Goal: Information Seeking & Learning: Learn about a topic

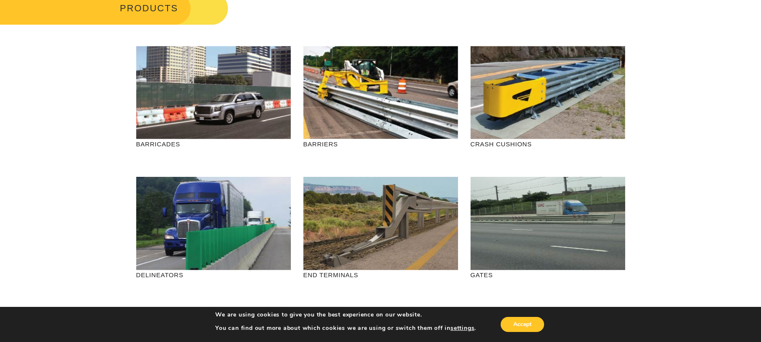
scroll to position [59, 0]
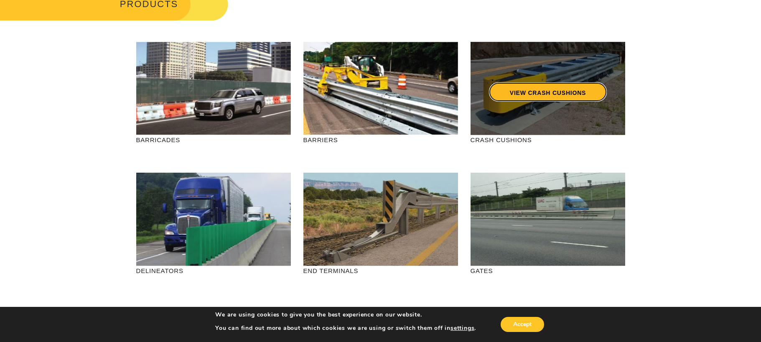
click at [541, 93] on link "VIEW CRASH CUSHIONS" at bounding box center [547, 91] width 118 height 19
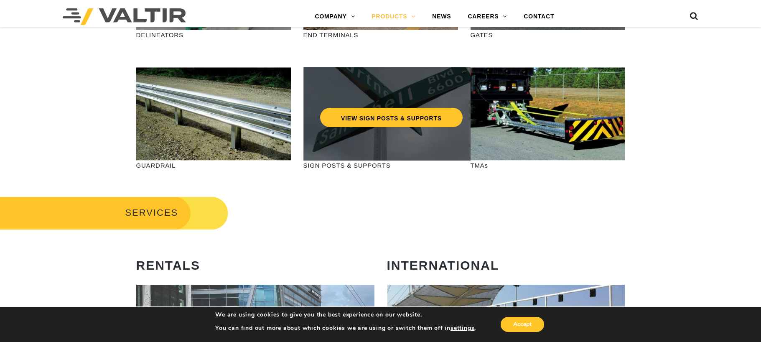
scroll to position [300, 0]
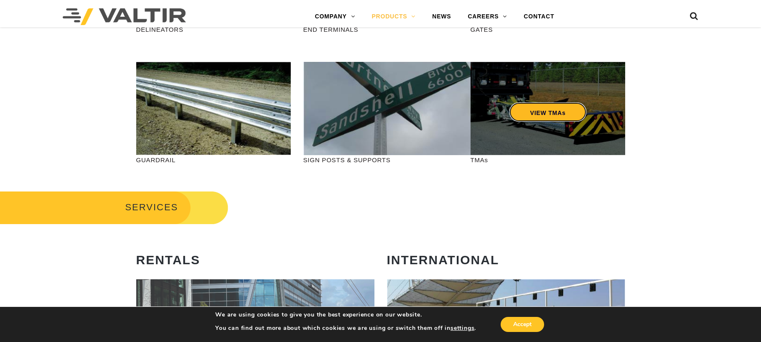
click at [544, 112] on link "VIEW TMAs" at bounding box center [547, 111] width 77 height 19
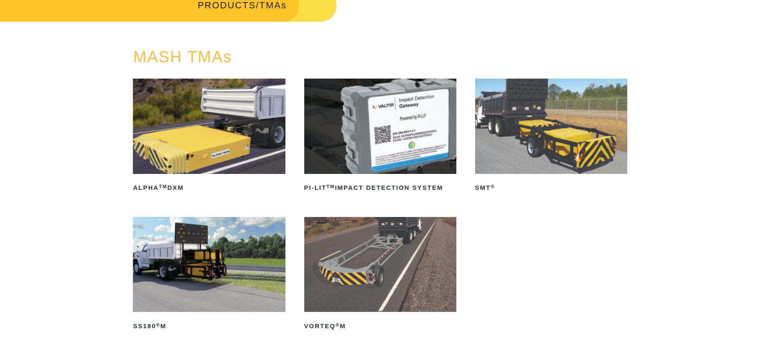
scroll to position [61, 0]
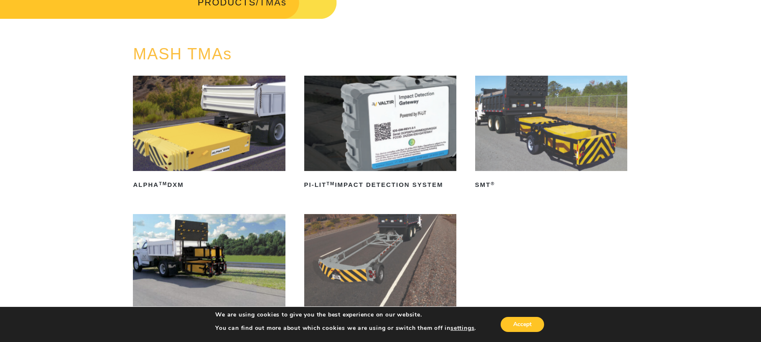
click at [194, 260] on img at bounding box center [209, 261] width 152 height 95
click at [550, 132] on img at bounding box center [551, 123] width 152 height 95
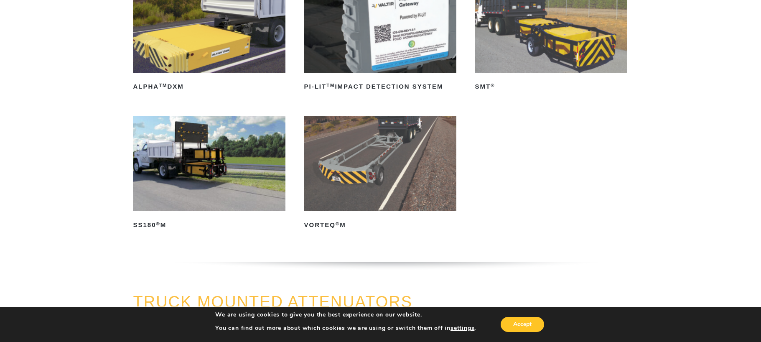
scroll to position [177, 0]
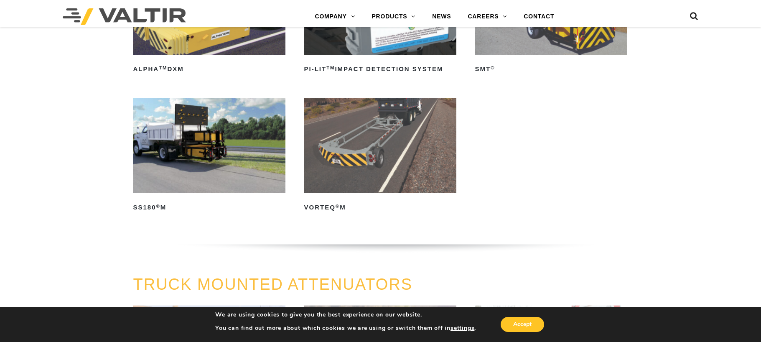
click at [228, 136] on img at bounding box center [209, 145] width 152 height 95
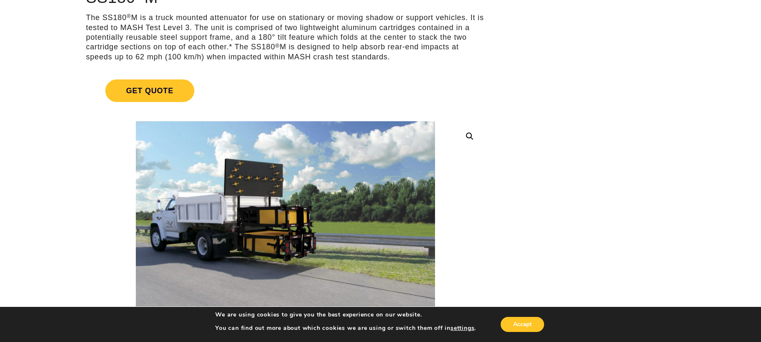
scroll to position [87, 0]
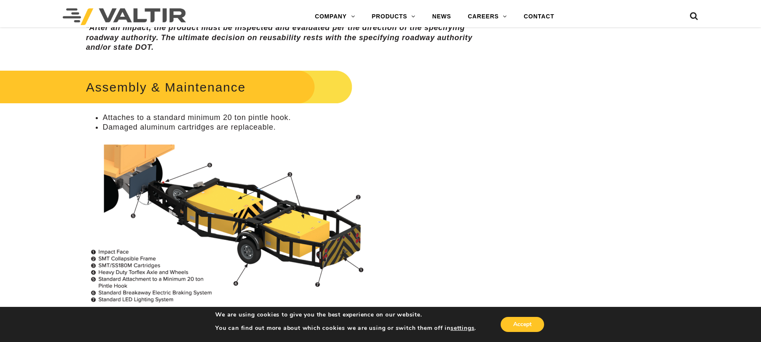
scroll to position [575, 0]
